Goal: Task Accomplishment & Management: Complete application form

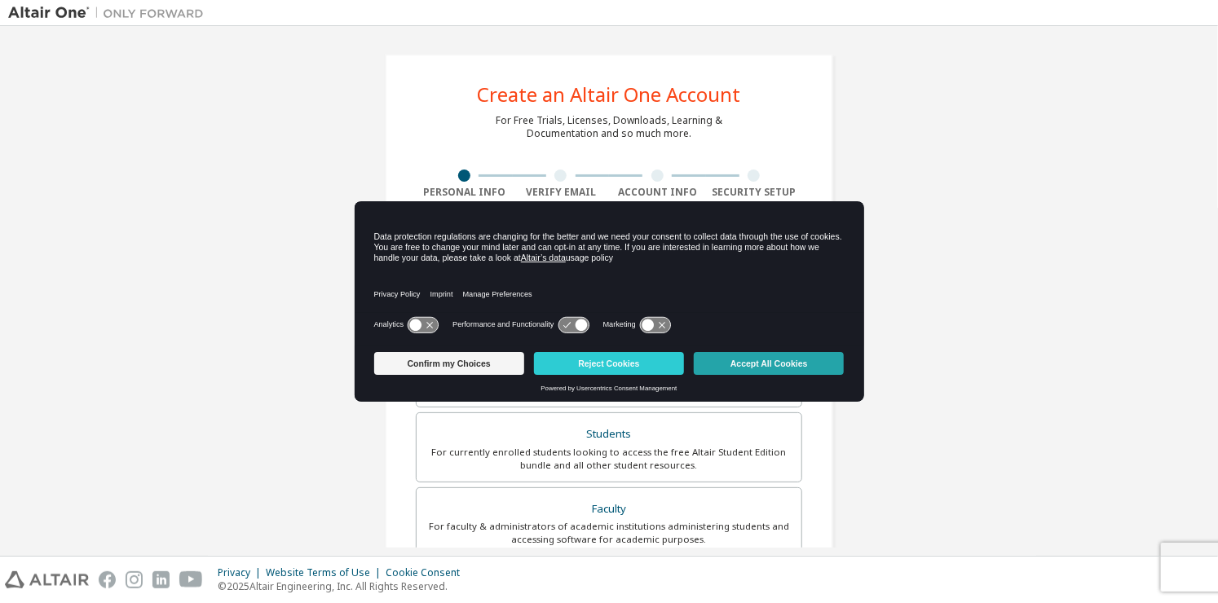
click at [784, 364] on button "Accept All Cookies" at bounding box center [769, 363] width 150 height 23
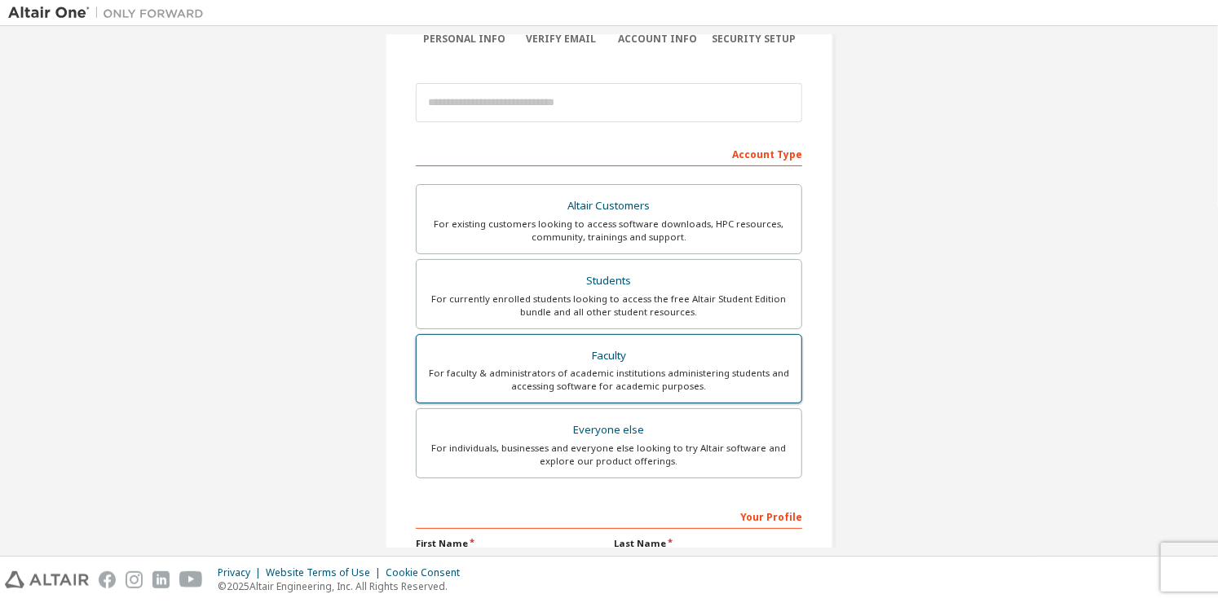
scroll to position [163, 0]
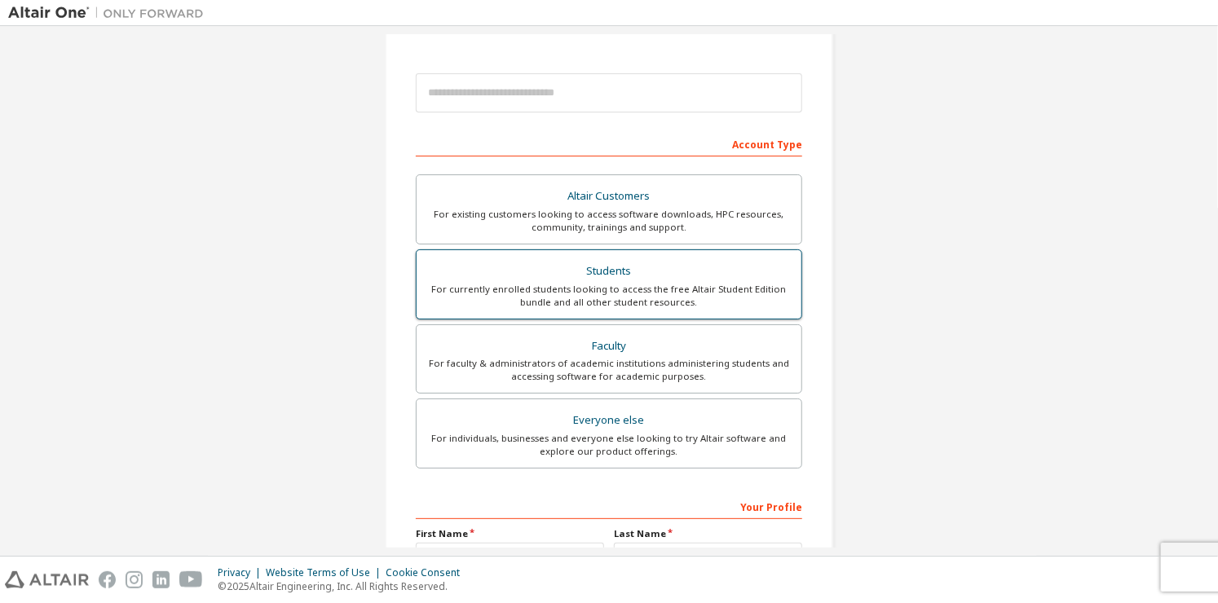
click at [700, 295] on div "For currently enrolled students looking to access the free Altair Student Editi…" at bounding box center [608, 296] width 365 height 26
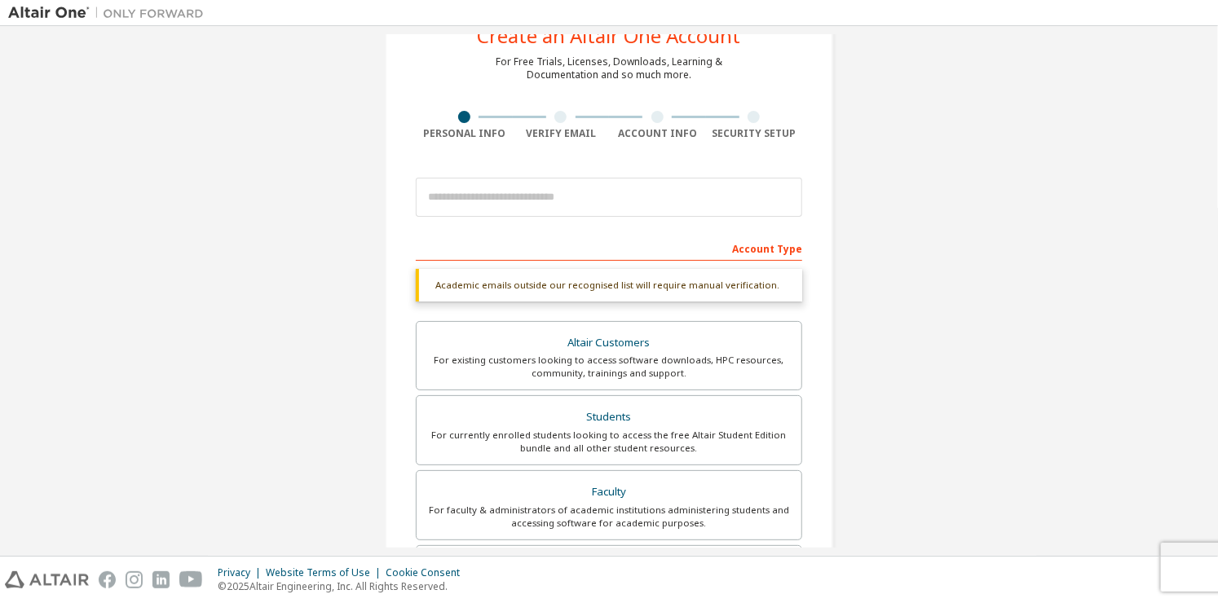
scroll to position [0, 0]
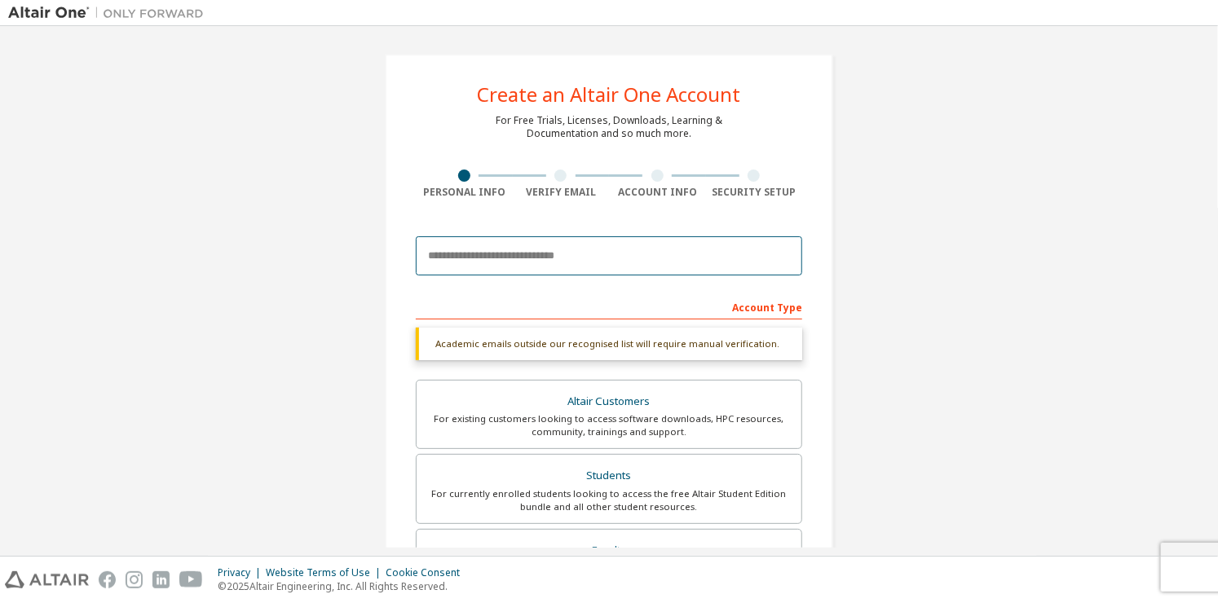
click at [642, 265] on input "email" at bounding box center [609, 255] width 387 height 39
click at [494, 263] on input "email" at bounding box center [609, 255] width 387 height 39
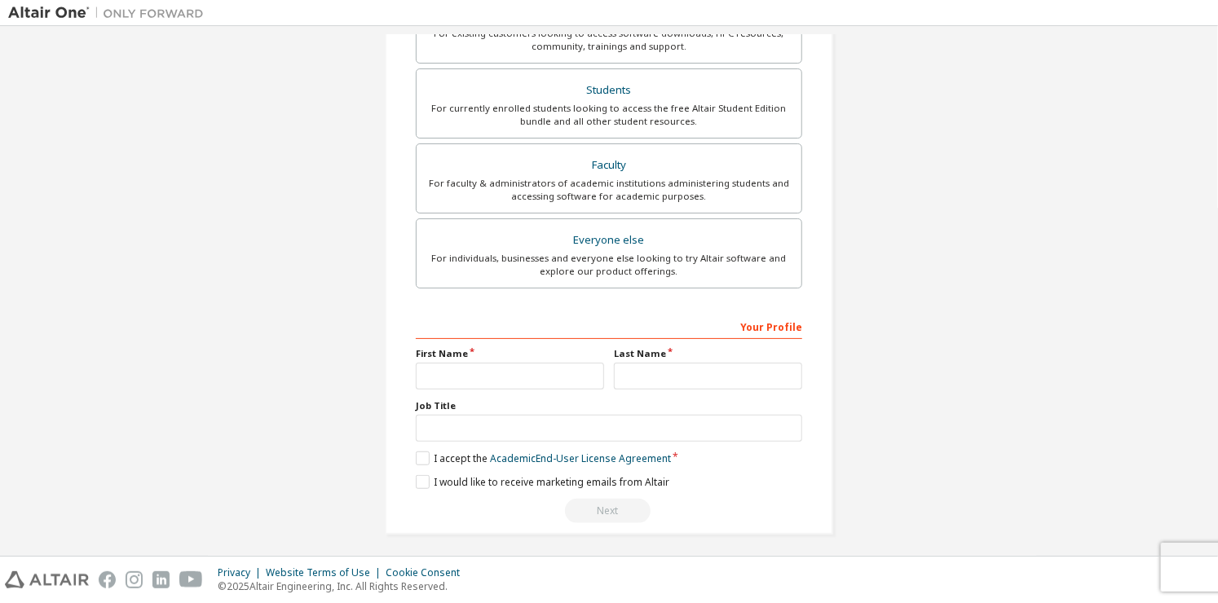
scroll to position [388, 0]
type input "**********"
click at [515, 373] on input "text" at bounding box center [510, 373] width 188 height 27
type input "**********"
click at [674, 365] on input "text" at bounding box center [708, 373] width 188 height 27
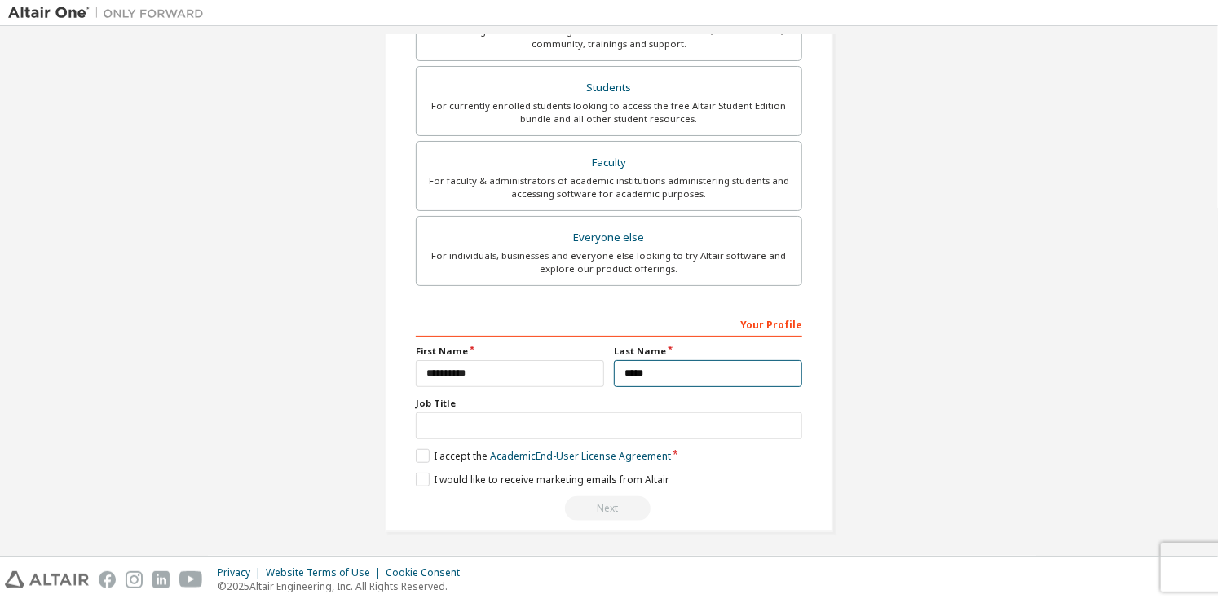
type input "*****"
click at [668, 417] on input "text" at bounding box center [609, 426] width 387 height 27
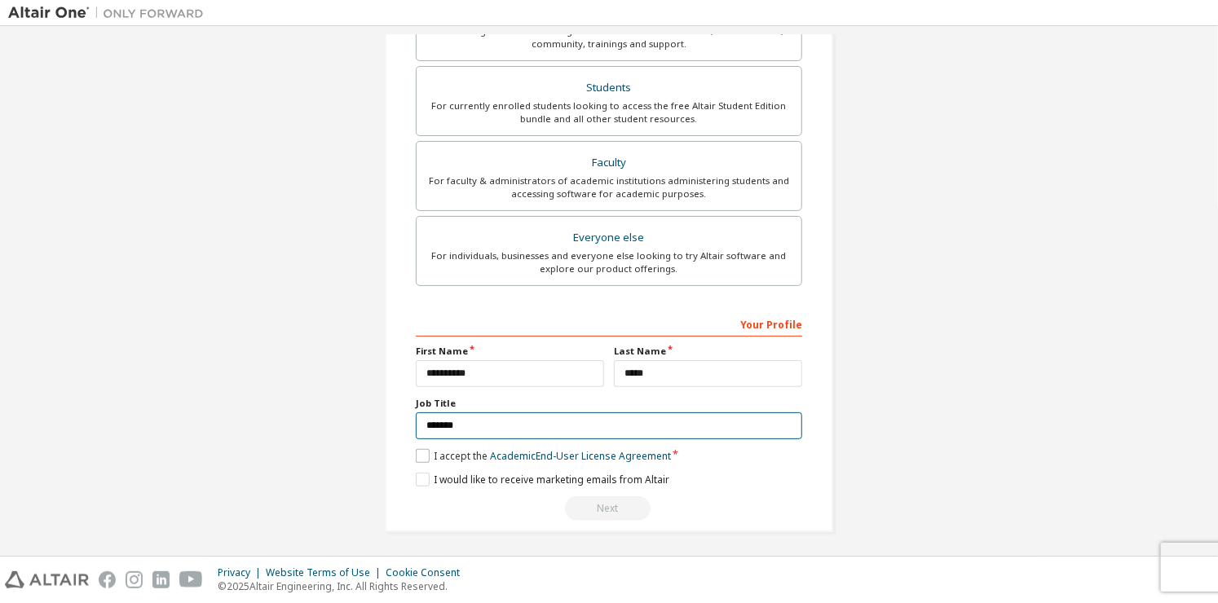
type input "*******"
click at [422, 449] on label "I accept the Academic End-User License Agreement" at bounding box center [543, 456] width 255 height 14
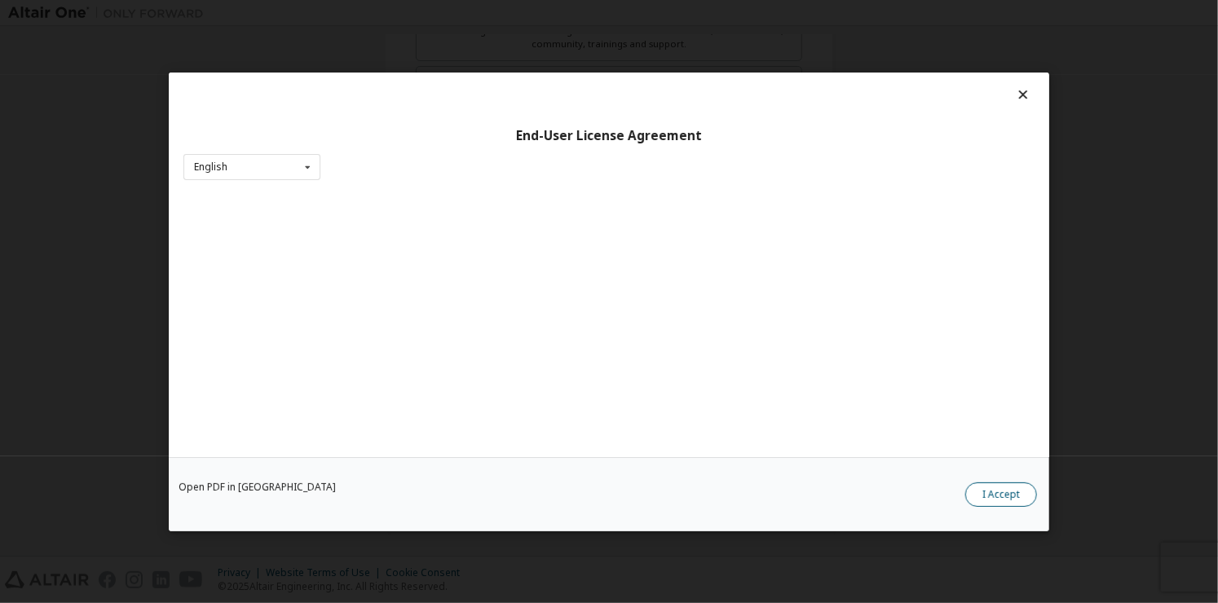
click at [1035, 495] on button "I Accept" at bounding box center [1001, 495] width 72 height 24
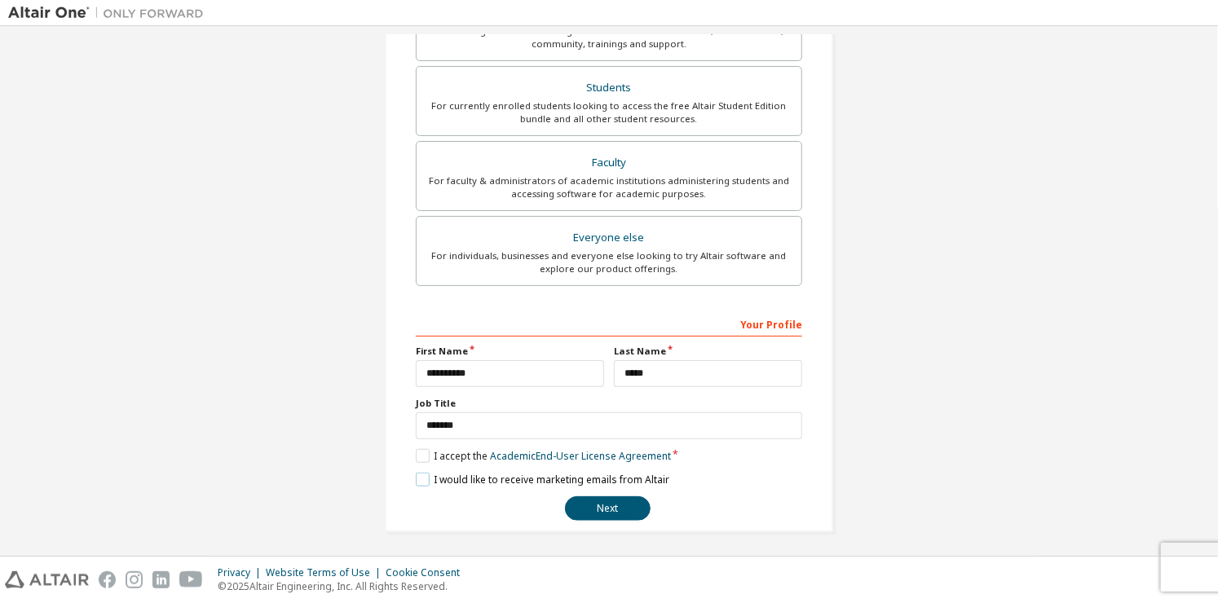
click at [426, 479] on label "I would like to receive marketing emails from Altair" at bounding box center [543, 480] width 254 height 14
click at [612, 512] on button "Next" at bounding box center [608, 509] width 86 height 24
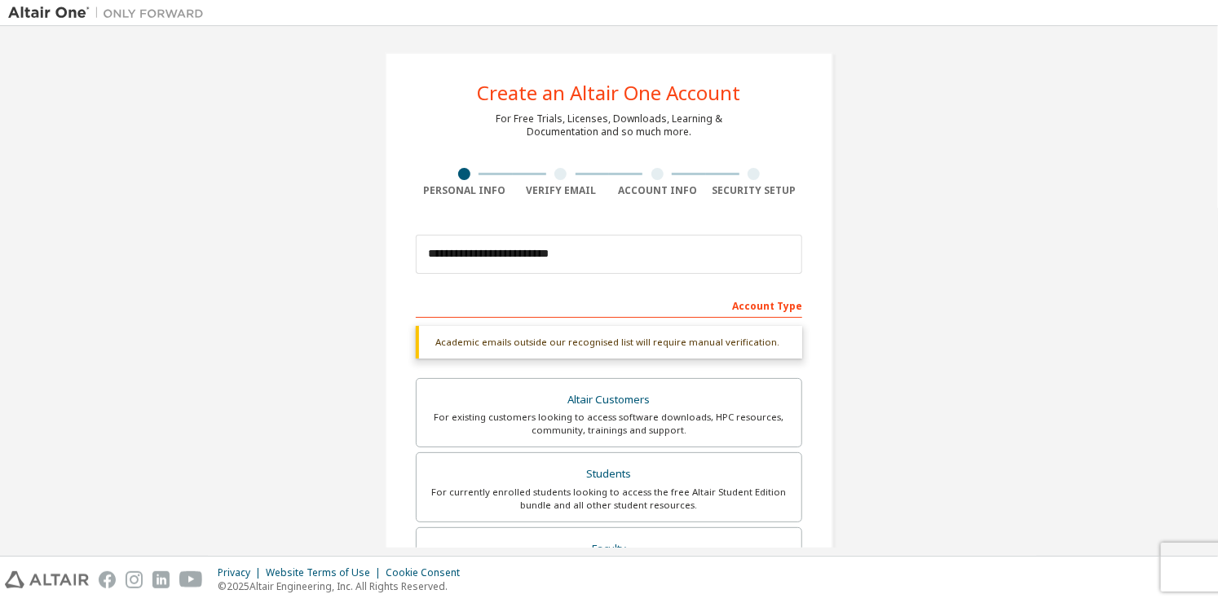
scroll to position [0, 0]
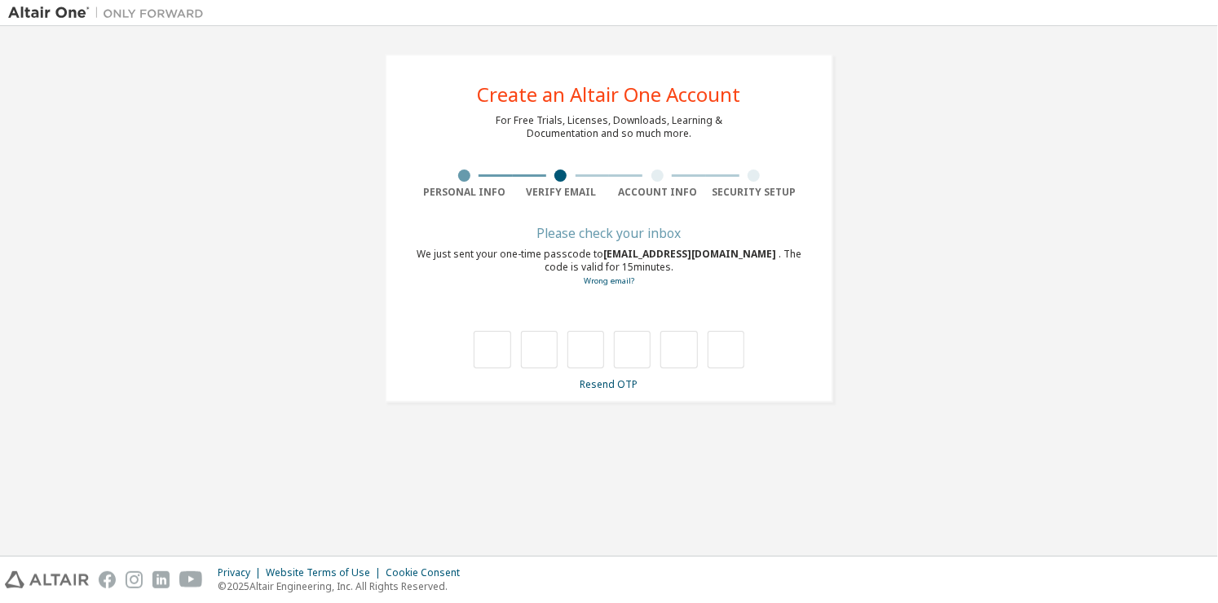
type input "*"
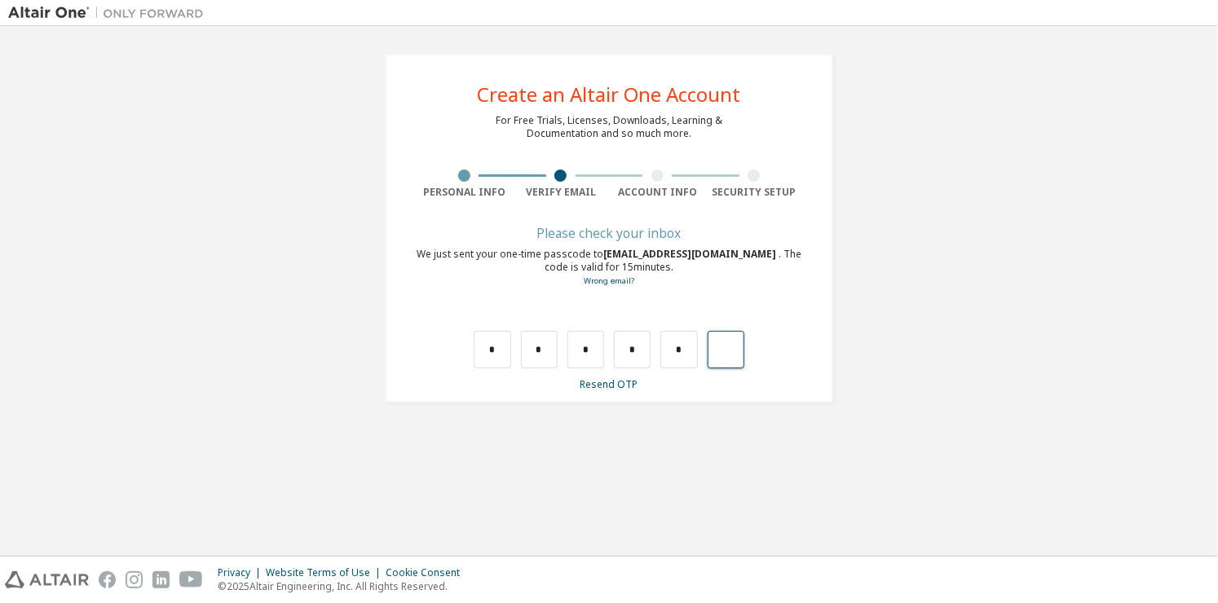
type input "*"
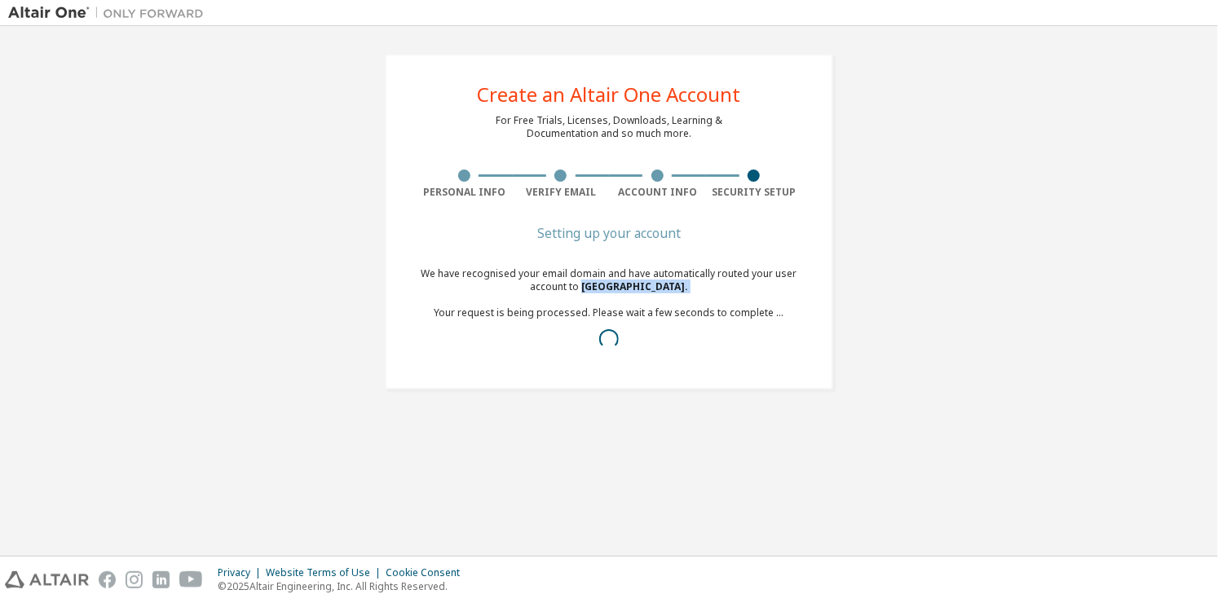
drag, startPoint x: 696, startPoint y: 286, endPoint x: 576, endPoint y: 298, distance: 120.4
click at [576, 298] on div "We have recognised your email domain and have automatically routed your user ac…" at bounding box center [609, 312] width 387 height 91
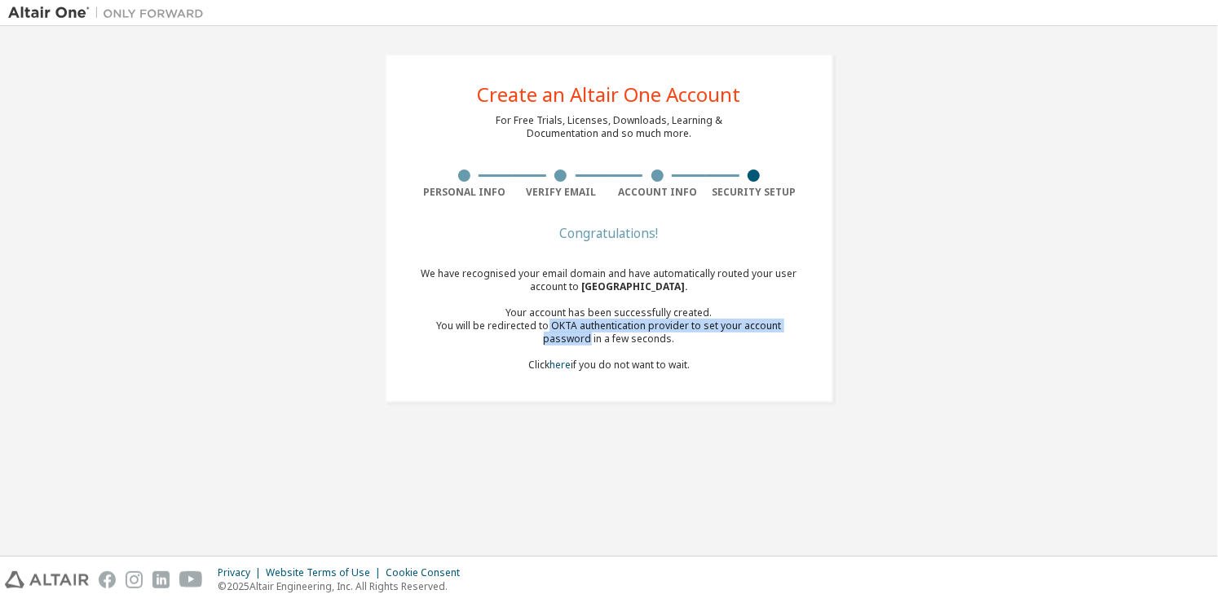
drag, startPoint x: 525, startPoint y: 320, endPoint x: 890, endPoint y: 320, distance: 365.3
click at [890, 320] on div "Create an Altair One Account For Free Trials, Licenses, Downloads, Learning & D…" at bounding box center [609, 228] width 1202 height 388
drag, startPoint x: 448, startPoint y: 424, endPoint x: 494, endPoint y: 407, distance: 49.5
click at [470, 417] on div "Create an Altair One Account For Free Trials, Licenses, Downloads, Learning & D…" at bounding box center [609, 291] width 1202 height 514
click at [560, 365] on link "here" at bounding box center [560, 365] width 21 height 14
